Goal: Book appointment/travel/reservation

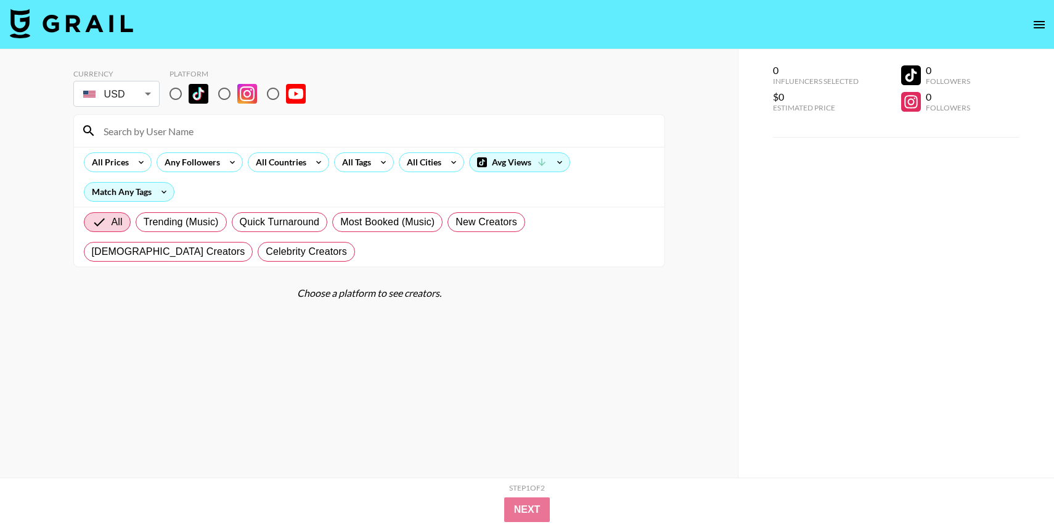
click at [174, 90] on input "radio" at bounding box center [176, 94] width 26 height 26
radio input "true"
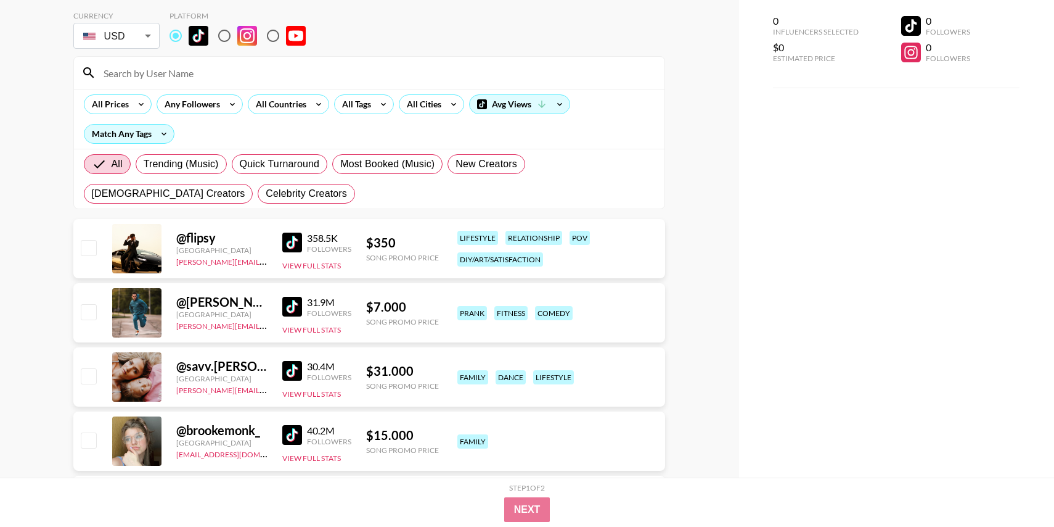
scroll to position [57, 0]
click at [93, 245] on input "checkbox" at bounding box center [88, 247] width 15 height 15
checkbox input "true"
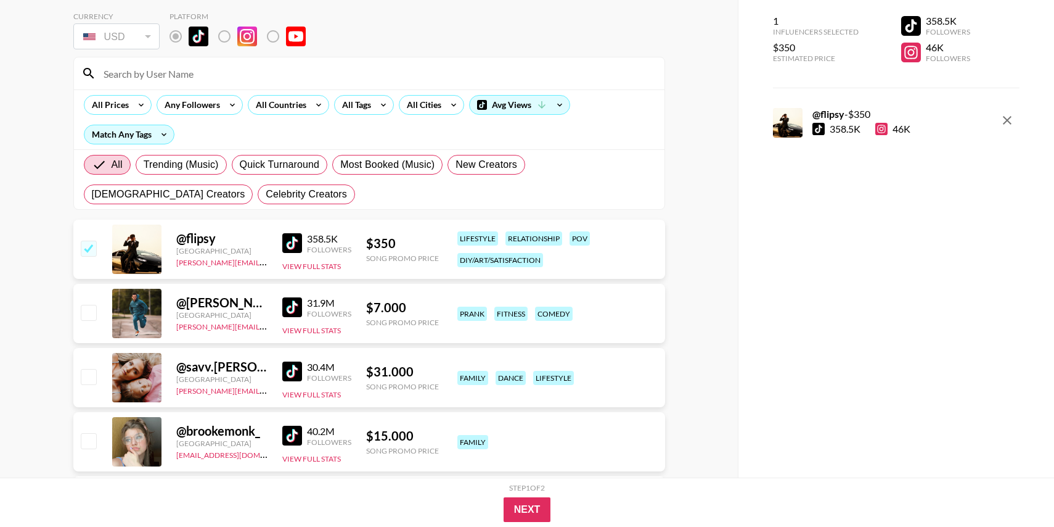
click at [85, 307] on input "checkbox" at bounding box center [88, 312] width 15 height 15
checkbox input "true"
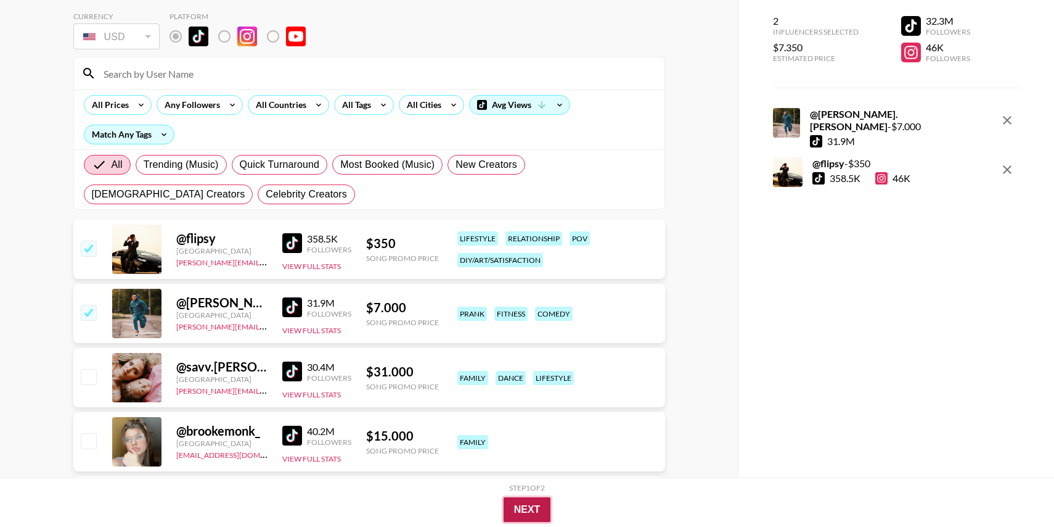
click at [515, 491] on button "Next" at bounding box center [527, 509] width 47 height 25
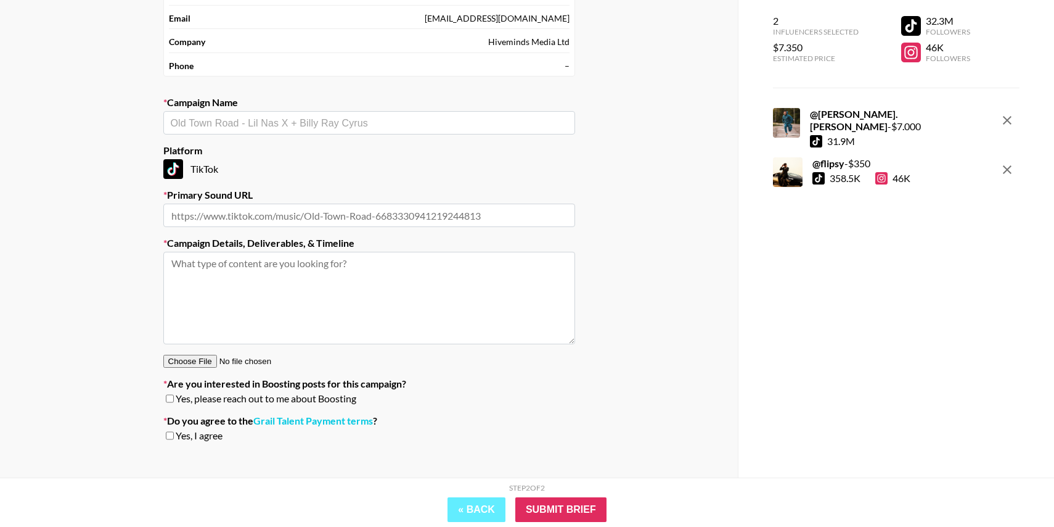
scroll to position [117, 0]
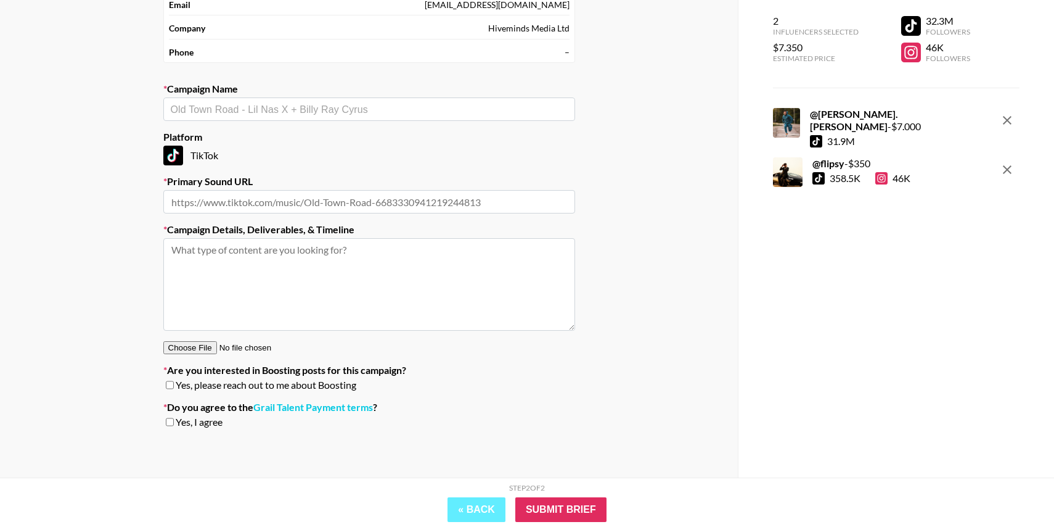
click at [174, 381] on div "Yes, please reach out to me about Boosting" at bounding box center [369, 385] width 412 height 12
click at [173, 381] on input "checkbox" at bounding box center [170, 384] width 8 height 9
click at [185, 385] on span "Yes, please reach out to me about Boosting" at bounding box center [266, 385] width 181 height 12
click at [171, 385] on input "checkbox" at bounding box center [170, 384] width 8 height 9
checkbox input "false"
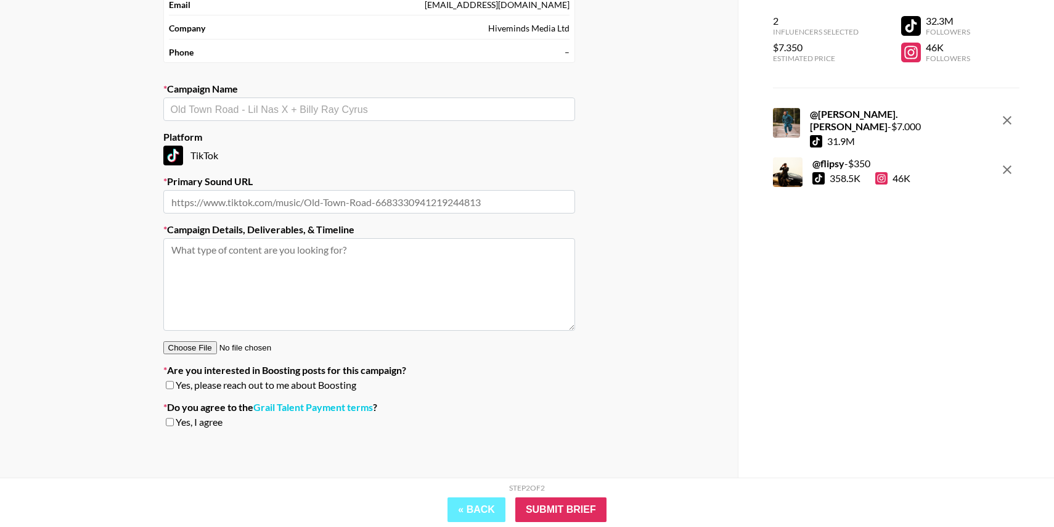
click at [1005, 257] on div "2 Influencers Selected $7.350 Estimated Price 32.3M Followers 46K Followers @ […" at bounding box center [896, 238] width 316 height 477
click at [964, 268] on div "2 Influencers Selected $7.350 Estimated Price 32.3M Followers 46K Followers @ […" at bounding box center [896, 238] width 316 height 477
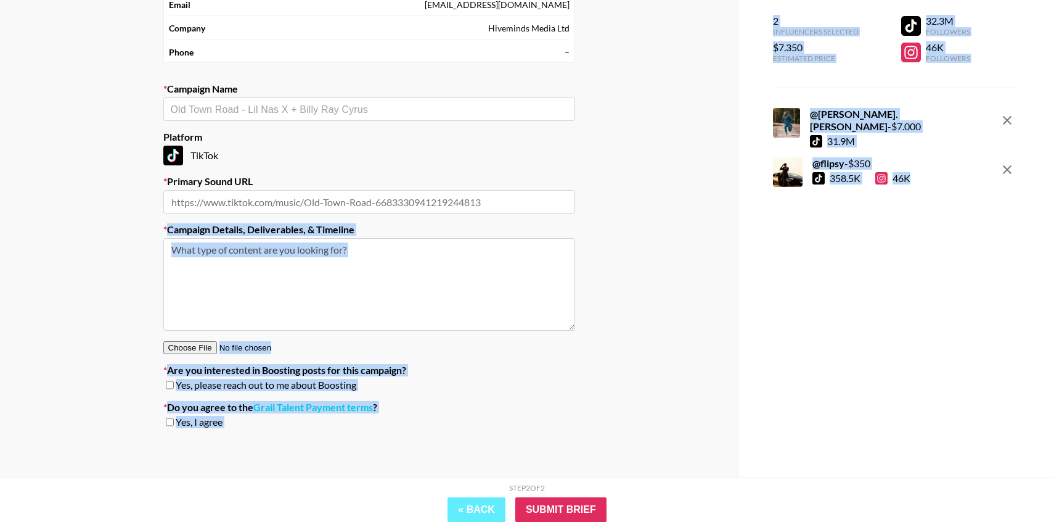
drag, startPoint x: 886, startPoint y: 302, endPoint x: 523, endPoint y: 212, distance: 374.0
click at [523, 213] on div "Your Details Name [PERSON_NAME] Email [EMAIL_ADDRESS][DOMAIN_NAME] Company Hive…" at bounding box center [527, 204] width 1054 height 545
click at [485, 364] on label "Are you interested in Boosting posts for this campaign?" at bounding box center [369, 370] width 412 height 12
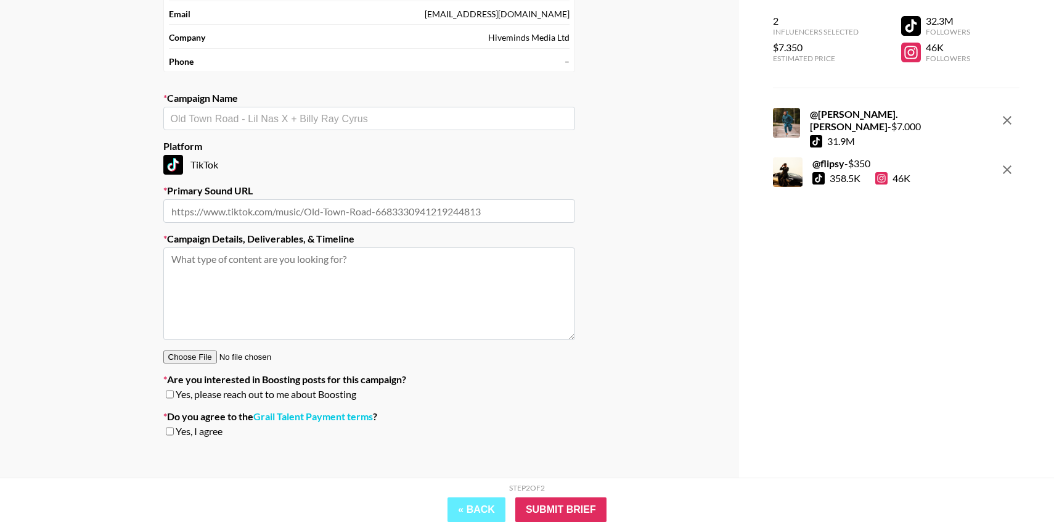
scroll to position [111, 0]
